Goal: Information Seeking & Learning: Learn about a topic

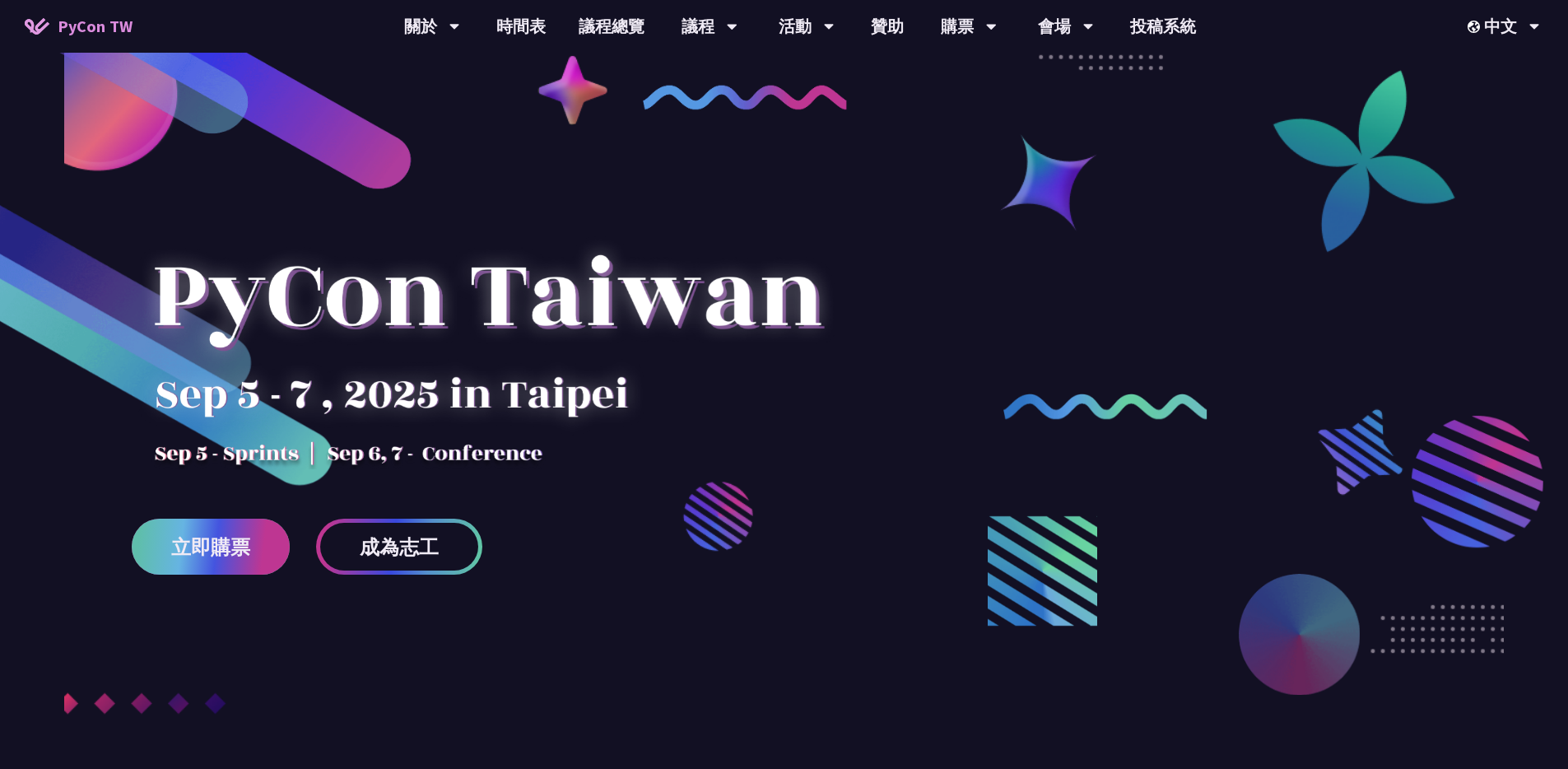
click at [242, 562] on link "立即購票" at bounding box center [210, 546] width 158 height 56
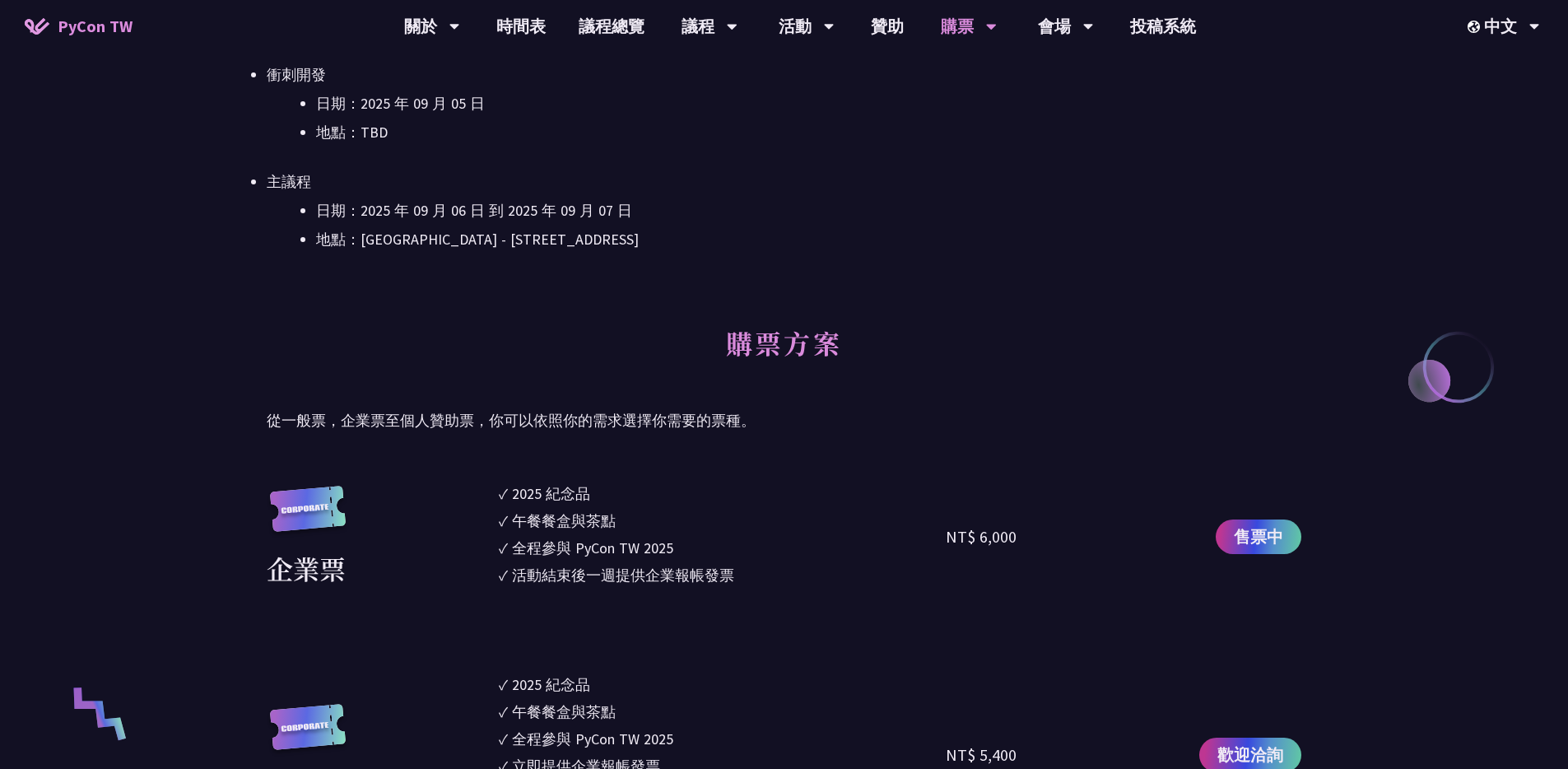
scroll to position [802, 0]
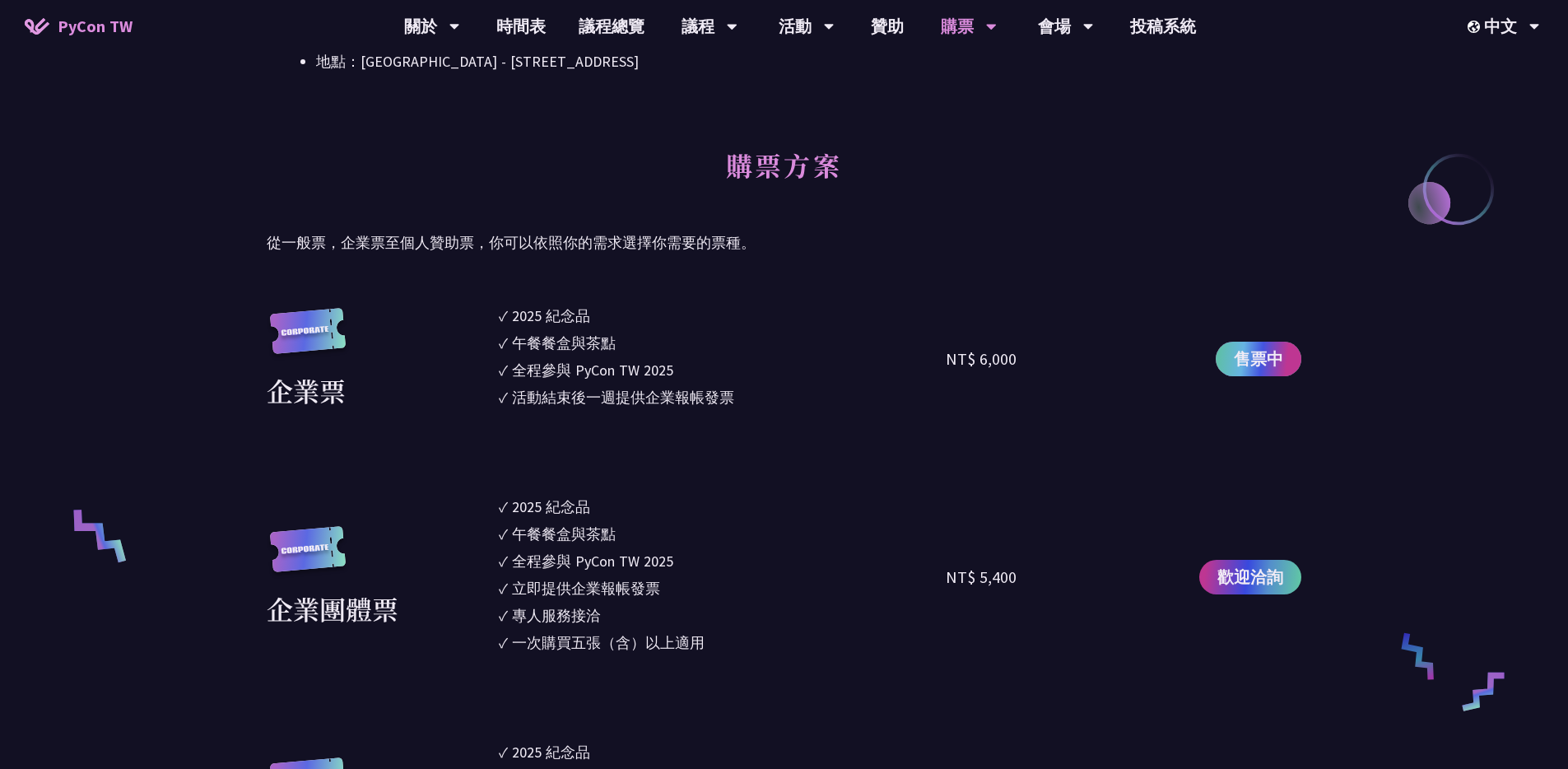
click at [1270, 356] on span "售票中" at bounding box center [1258, 358] width 50 height 24
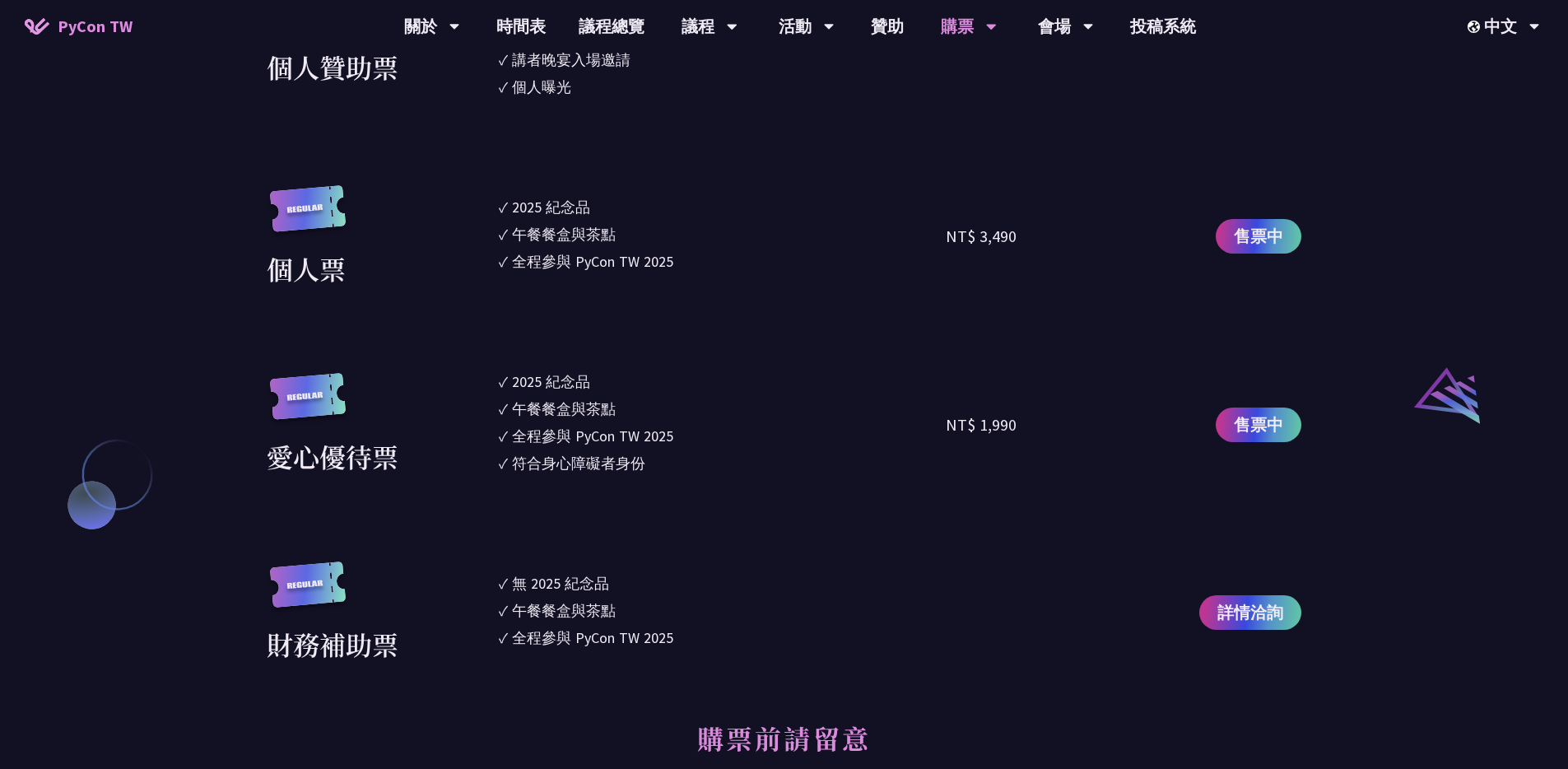
scroll to position [1575, 0]
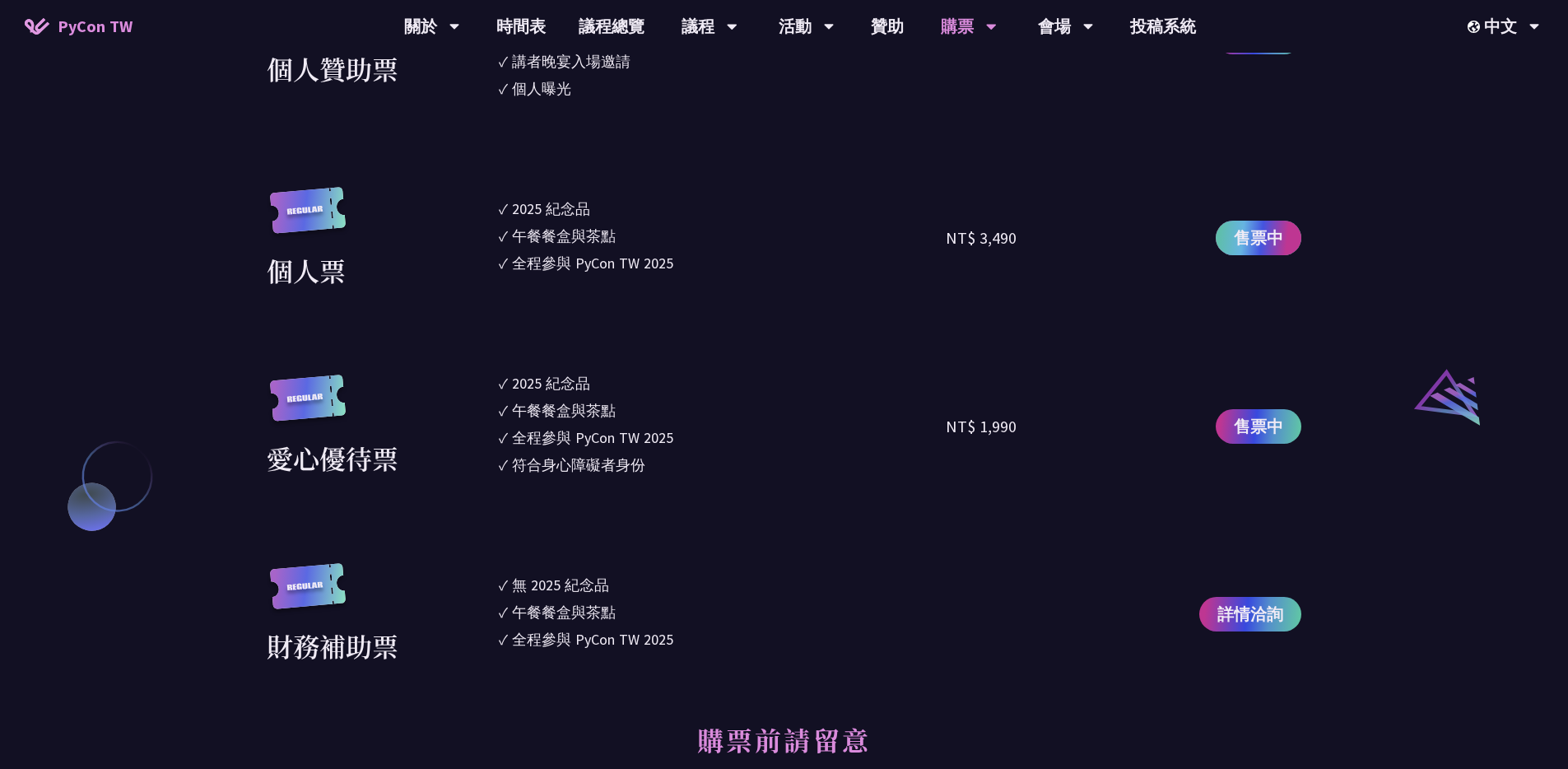
click at [1240, 233] on span "售票中" at bounding box center [1258, 237] width 50 height 24
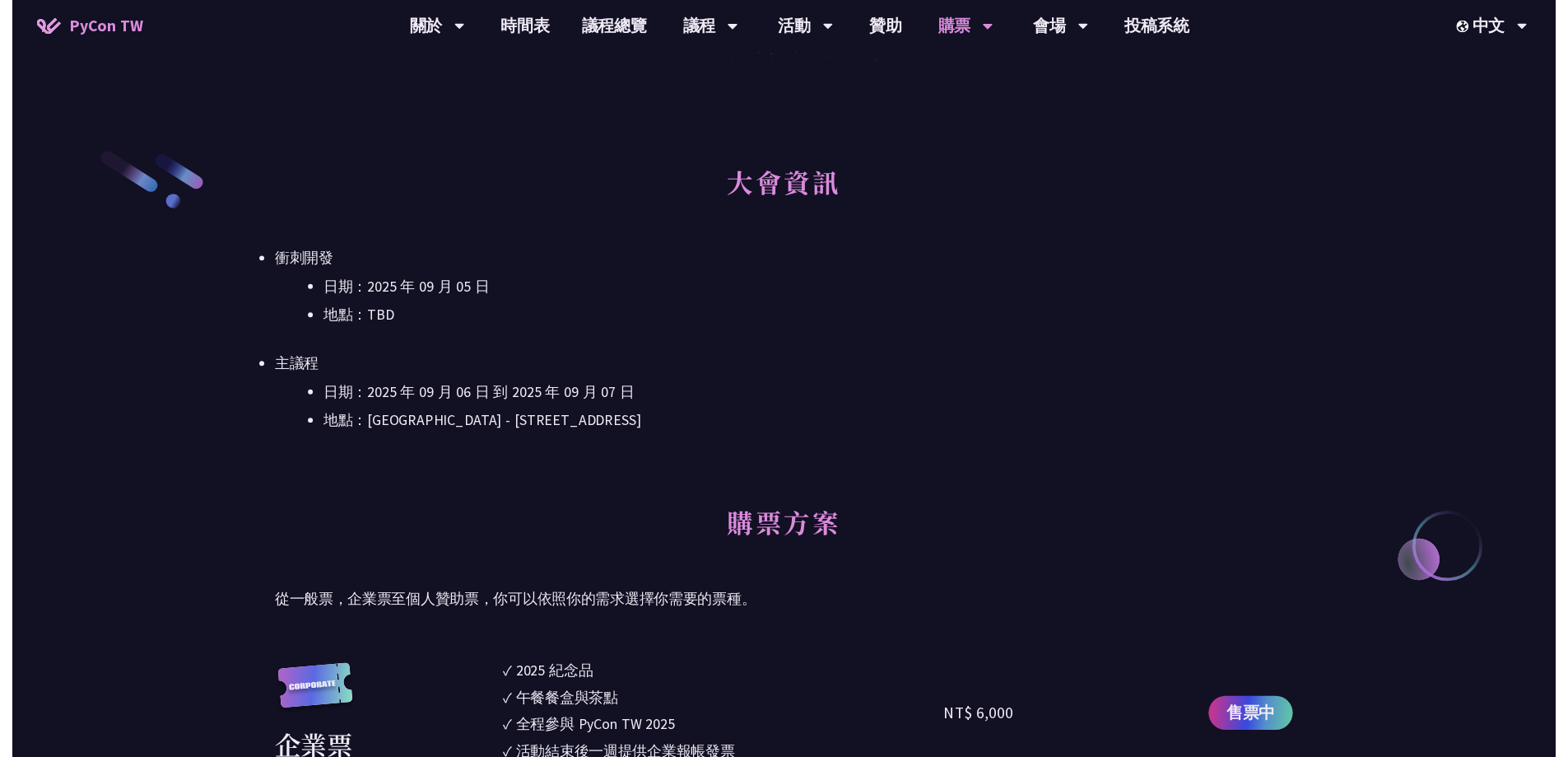
scroll to position [0, 0]
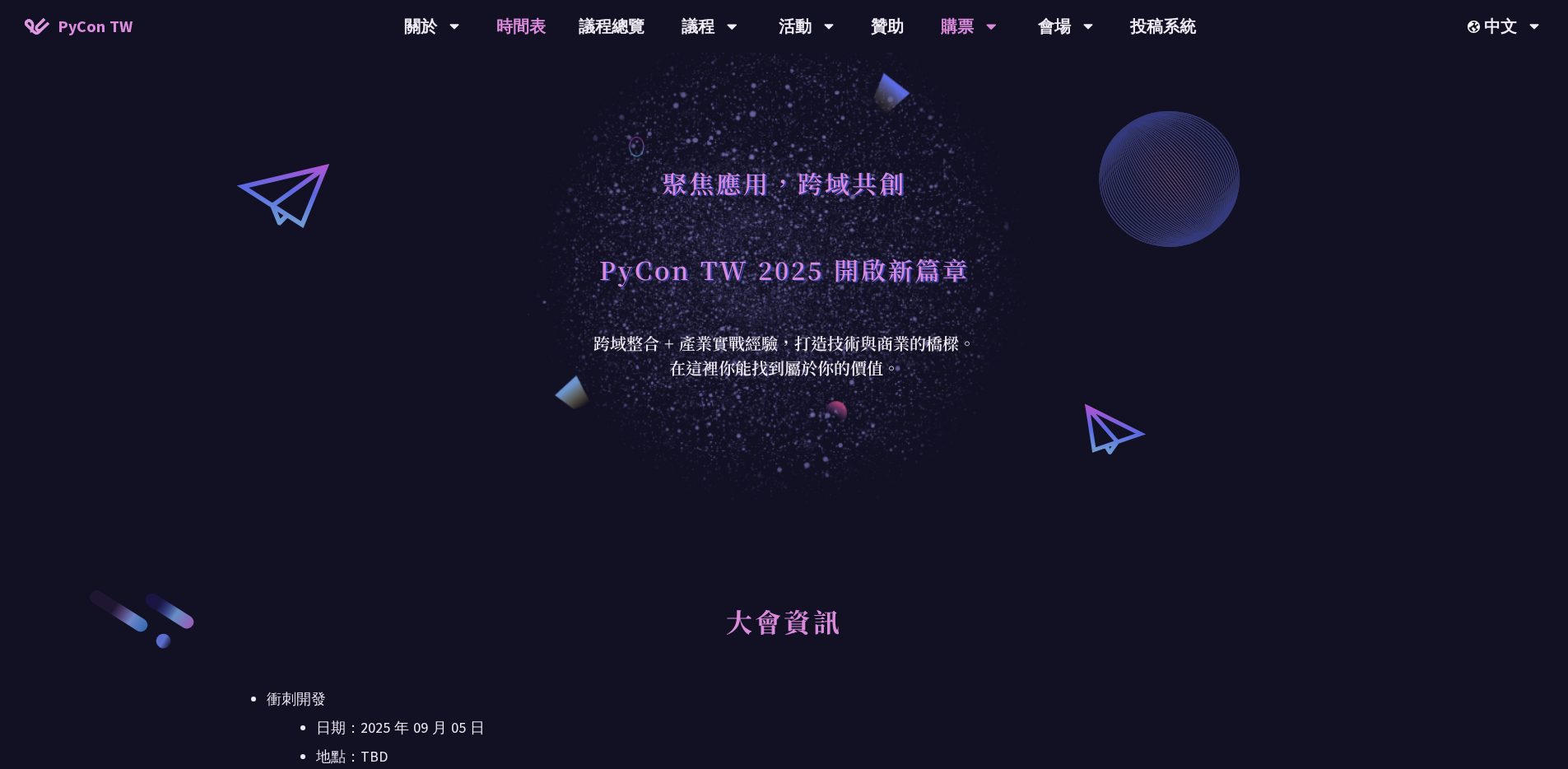
click at [510, 25] on link "時間表" at bounding box center [521, 26] width 83 height 53
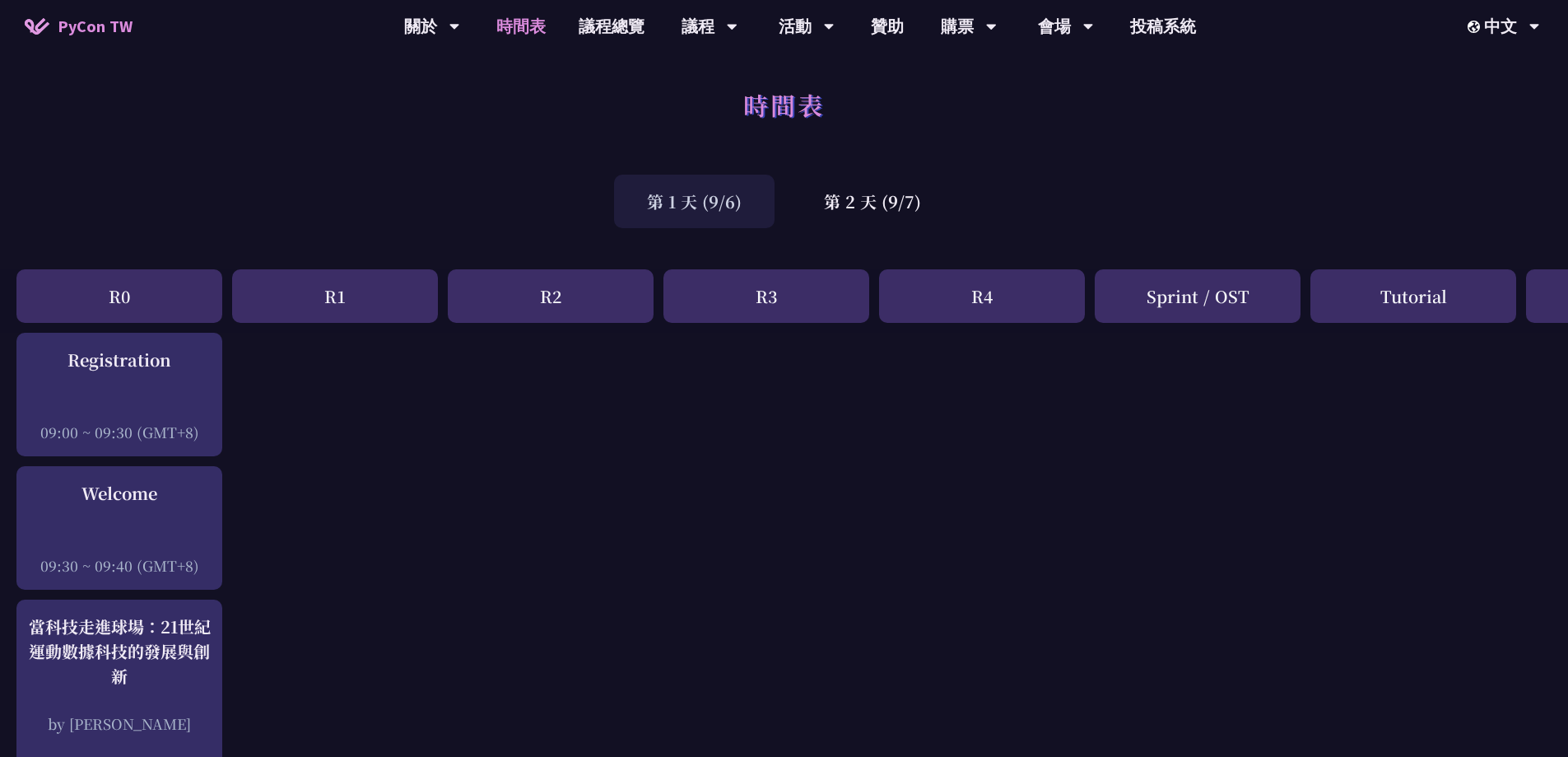
scroll to position [3, 0]
click at [870, 201] on div "第 2 天 (9/7)" at bounding box center [872, 201] width 163 height 54
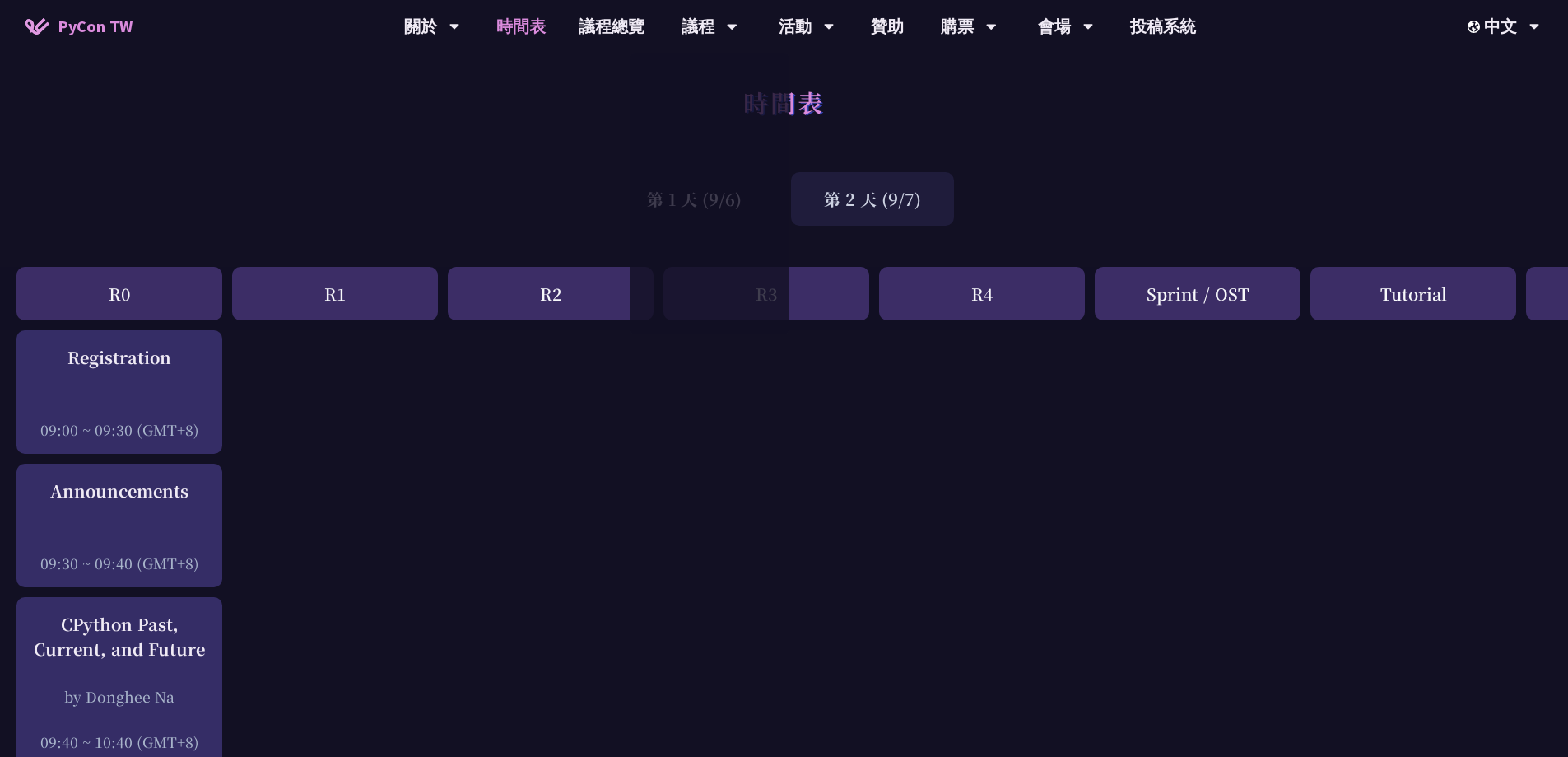
scroll to position [0, 0]
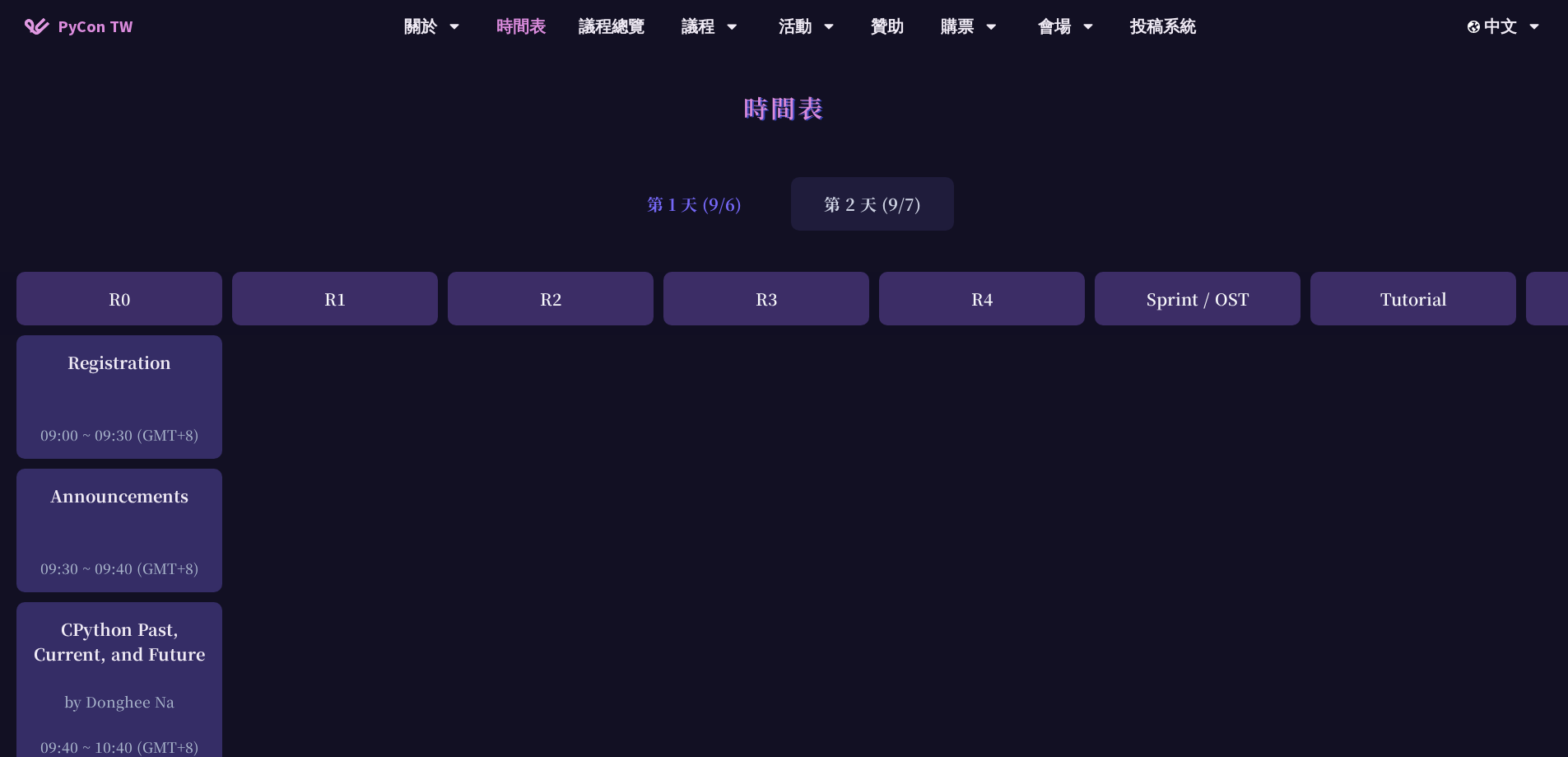
click at [712, 208] on div "第 1 天 (9/6)" at bounding box center [694, 204] width 161 height 54
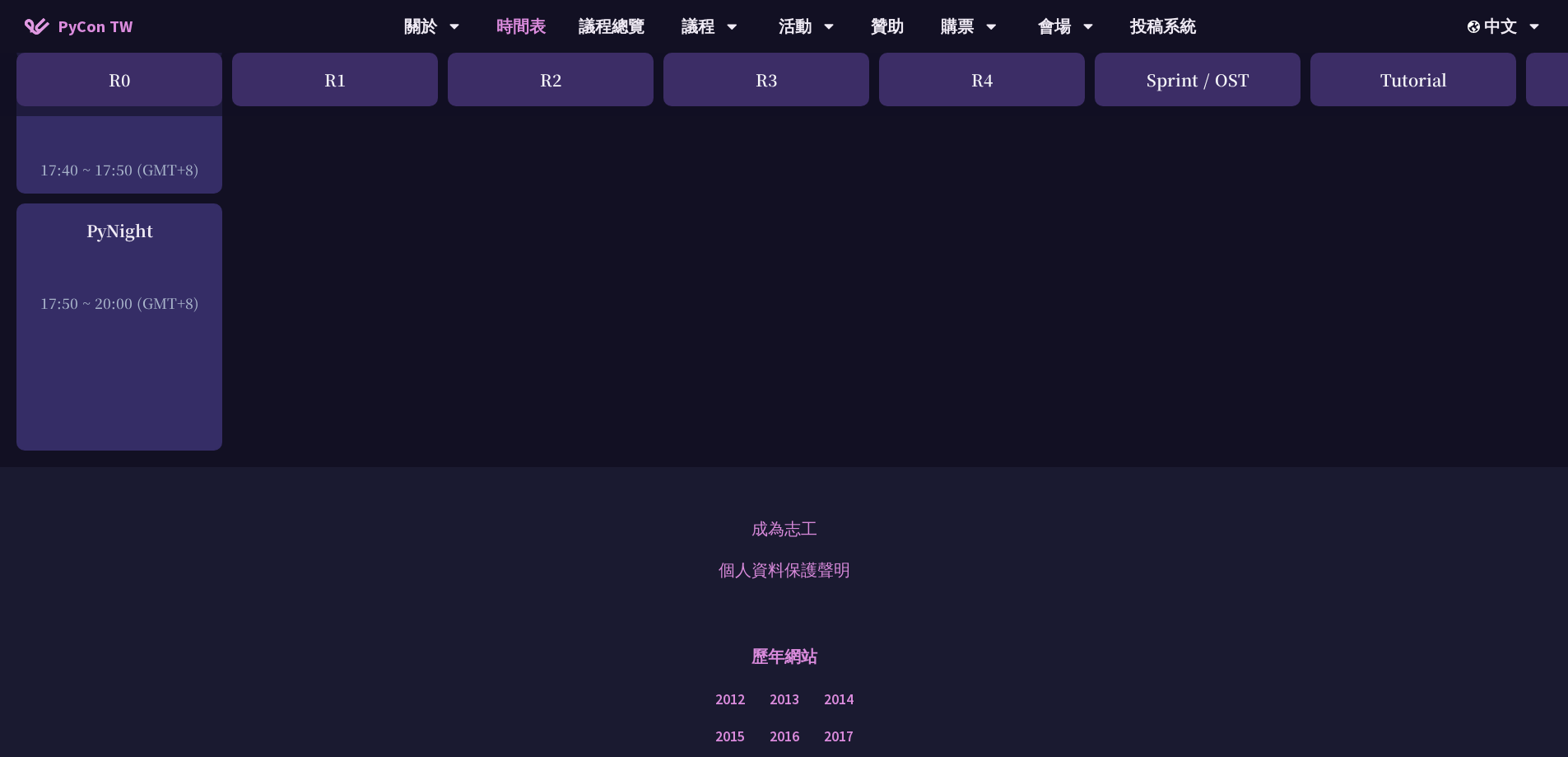
scroll to position [2288, 0]
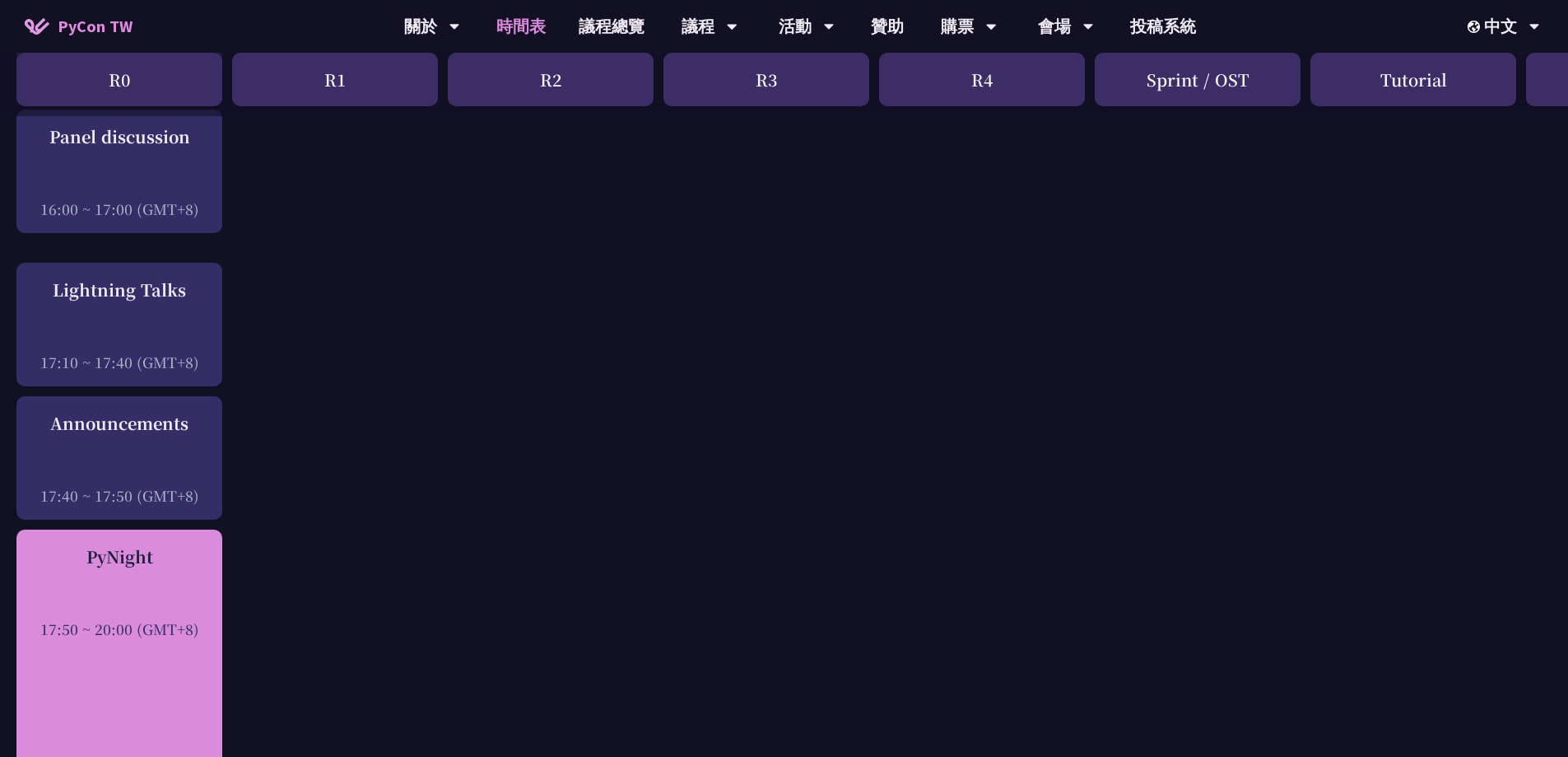
click at [148, 587] on div "PyNight 17:50 ~ 20:00 (GMT+8)" at bounding box center [119, 592] width 190 height 95
click at [155, 607] on div at bounding box center [119, 606] width 190 height 24
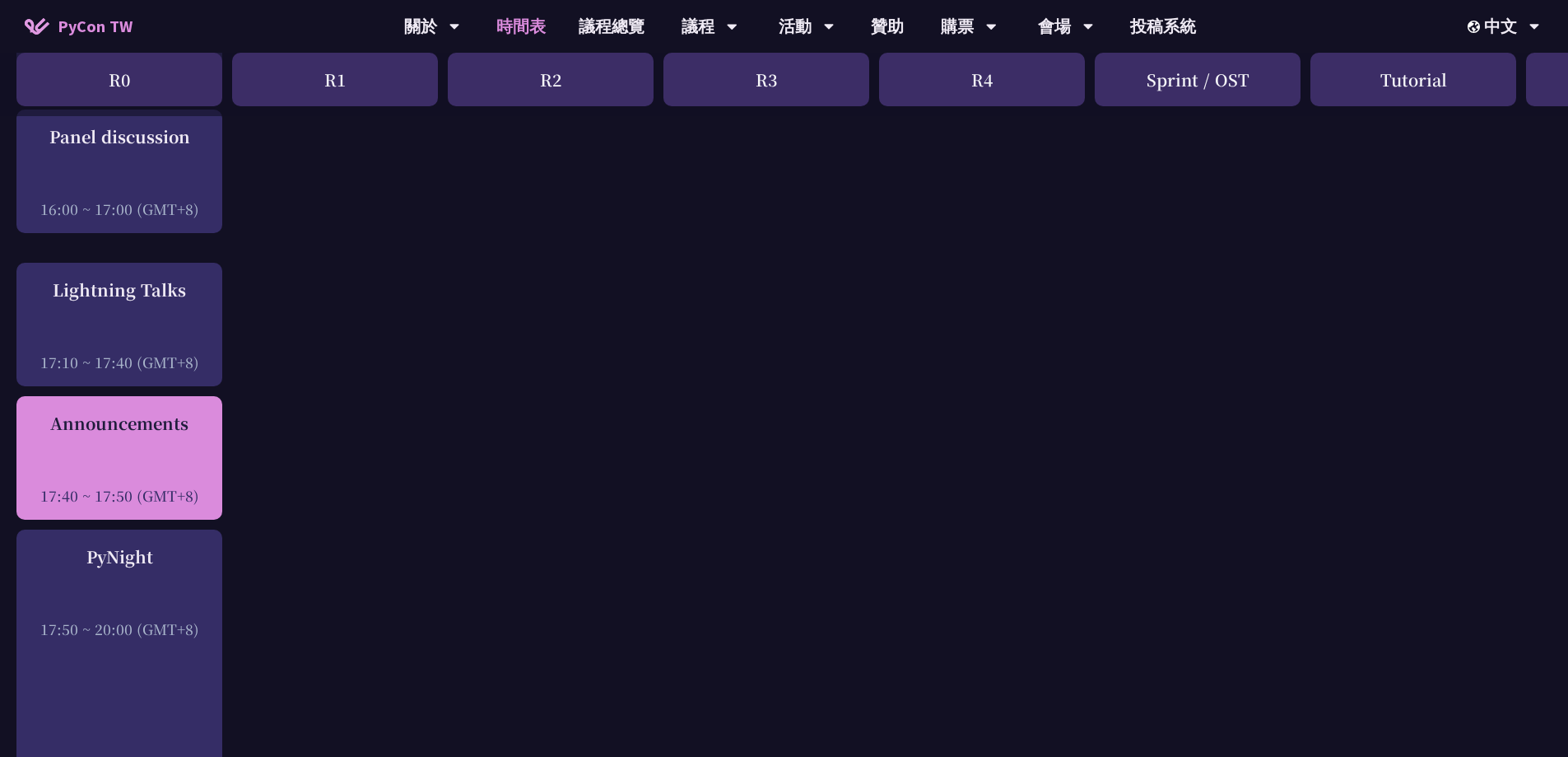
click at [167, 445] on div "Announcements 17:40 ~ 17:50 (GMT+8)" at bounding box center [119, 458] width 190 height 95
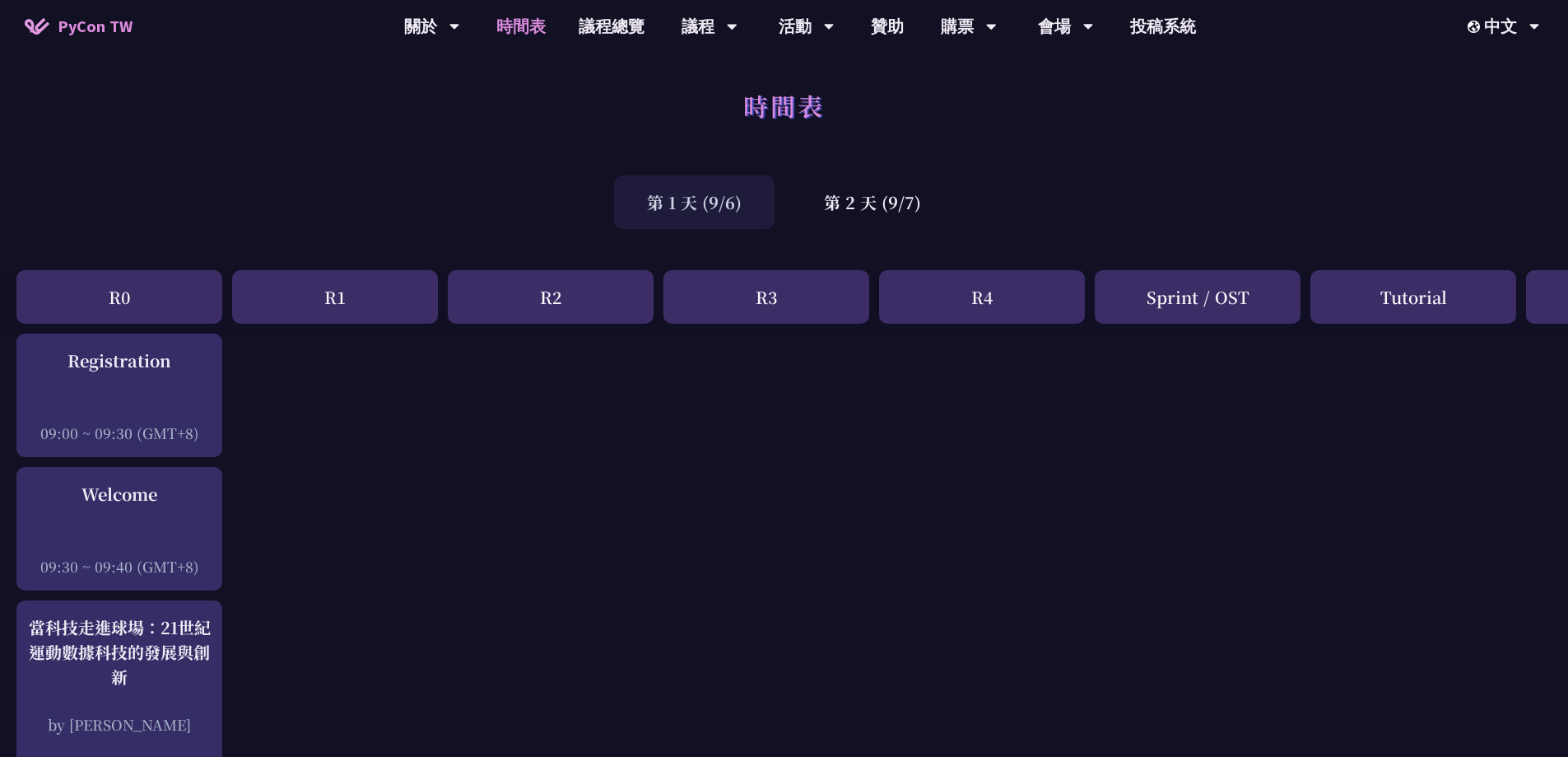
scroll to position [0, 0]
click at [844, 204] on div "第 2 天 (9/7)" at bounding box center [872, 204] width 163 height 54
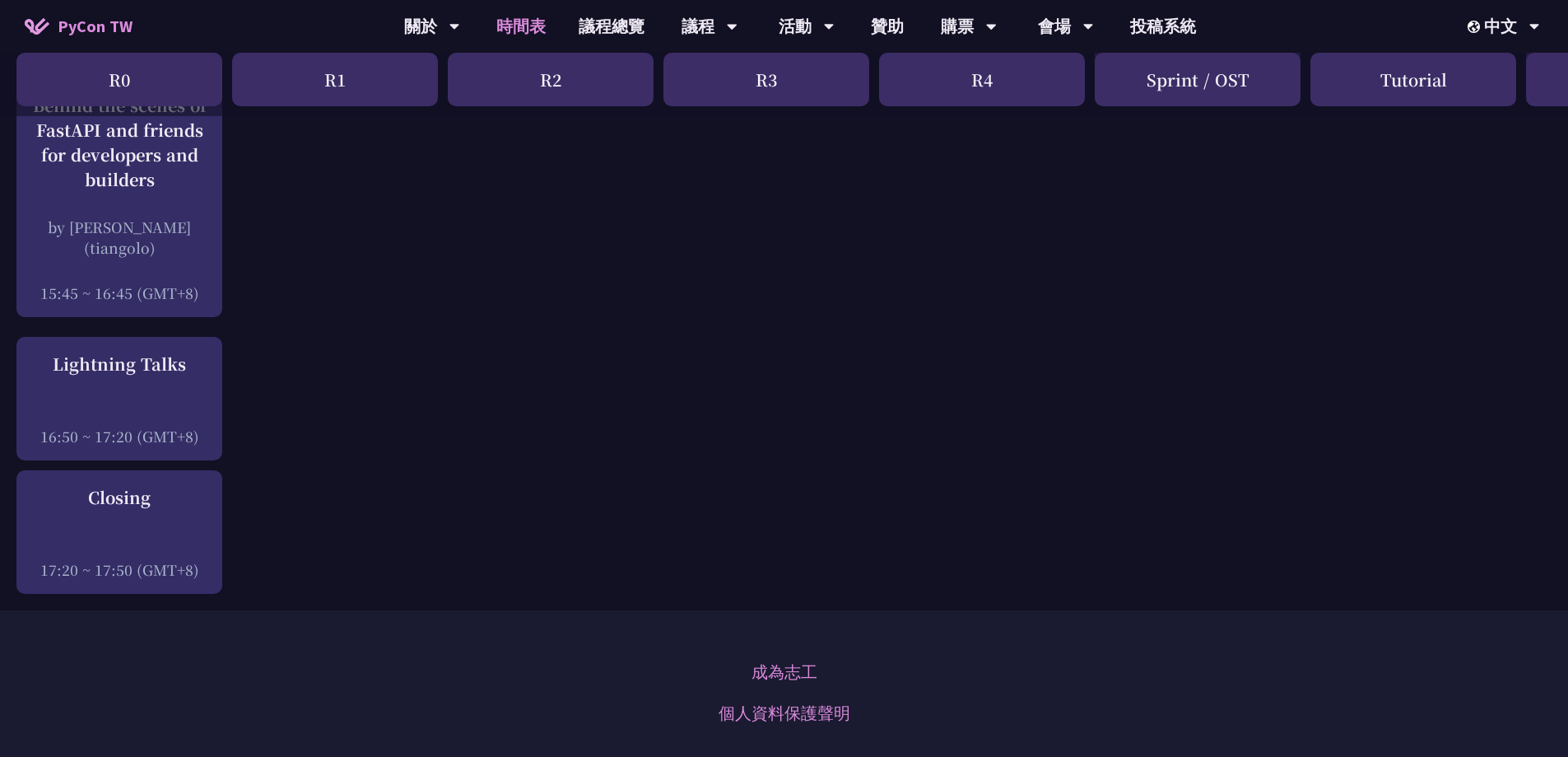
scroll to position [2337, 0]
